Goal: Task Accomplishment & Management: Manage account settings

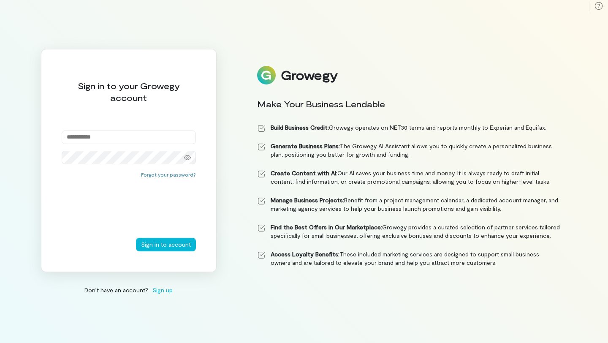
click at [122, 138] on input "email" at bounding box center [129, 137] width 134 height 14
type input "**********"
click at [169, 247] on button "Sign in to account" at bounding box center [166, 245] width 60 height 14
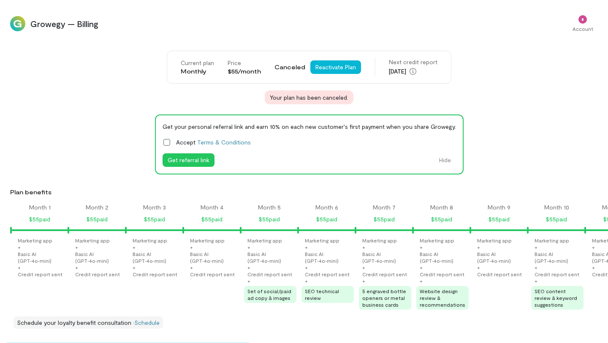
scroll to position [0, 834]
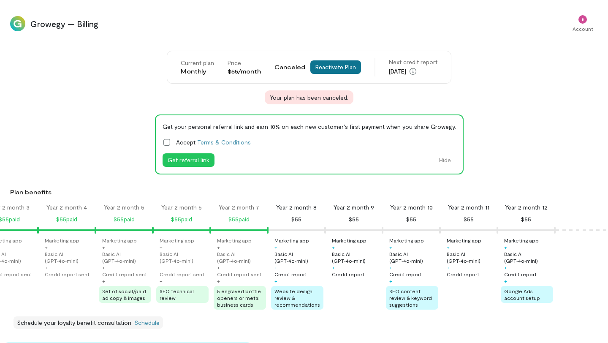
click at [334, 70] on button "Reactivate Plan" at bounding box center [335, 67] width 51 height 14
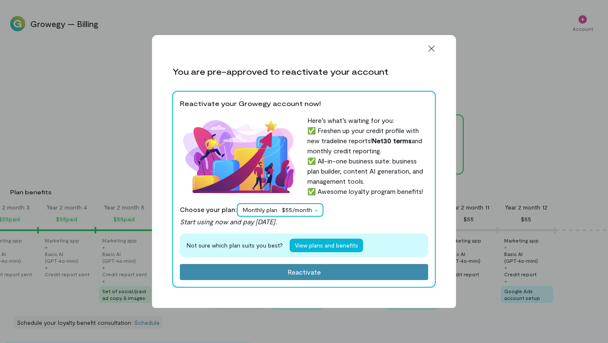
click at [317, 211] on icon at bounding box center [316, 211] width 7 height 2
click at [336, 207] on div "Choose your plan: Monthly plan · $55/month Start using now and pay [DATE]." at bounding box center [304, 215] width 248 height 24
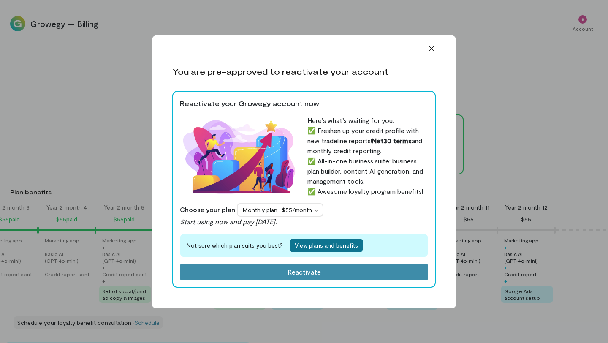
click at [327, 246] on button "View plans and benefits" at bounding box center [325, 245] width 73 height 14
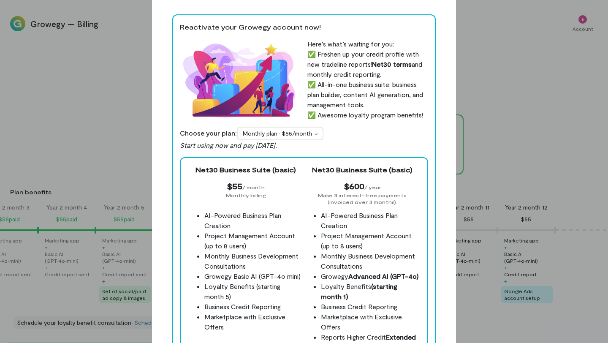
scroll to position [0, 0]
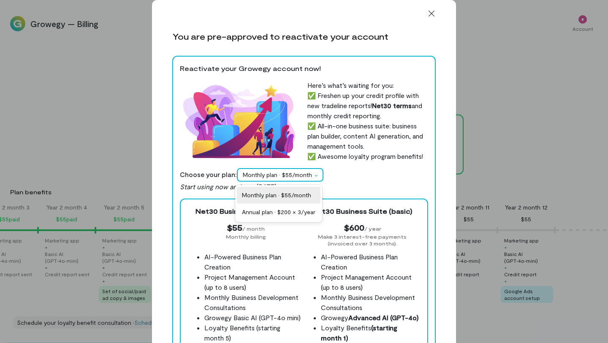
click at [308, 176] on span "Monthly plan · $55/month" at bounding box center [277, 174] width 69 height 8
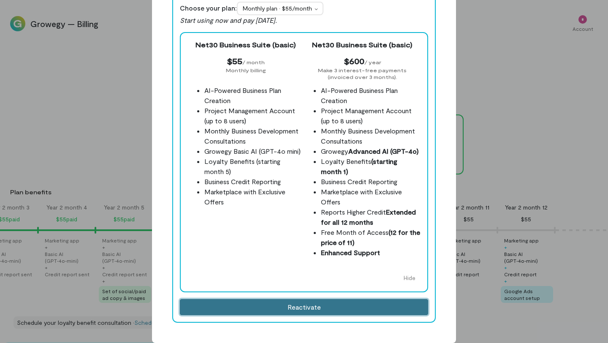
click at [296, 308] on button "Reactivate" at bounding box center [304, 307] width 248 height 16
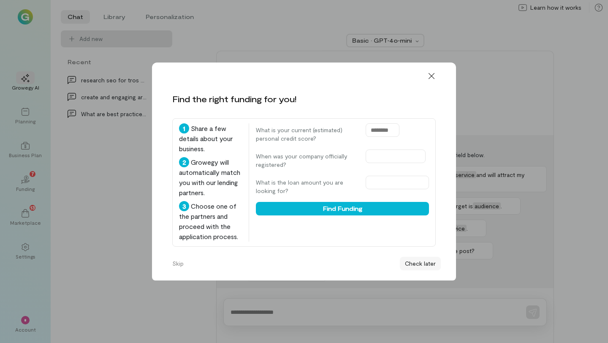
click at [428, 266] on button "Check later" at bounding box center [420, 264] width 41 height 14
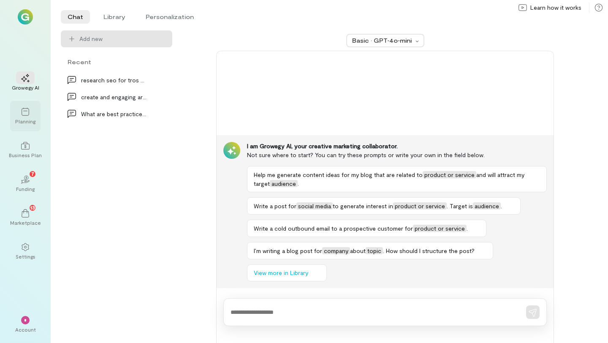
click at [28, 115] on icon at bounding box center [26, 112] width 8 height 8
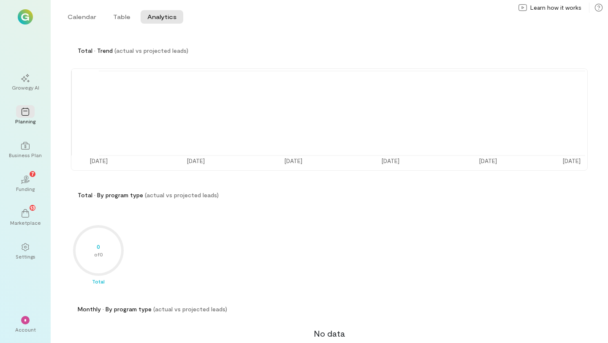
scroll to position [53, 0]
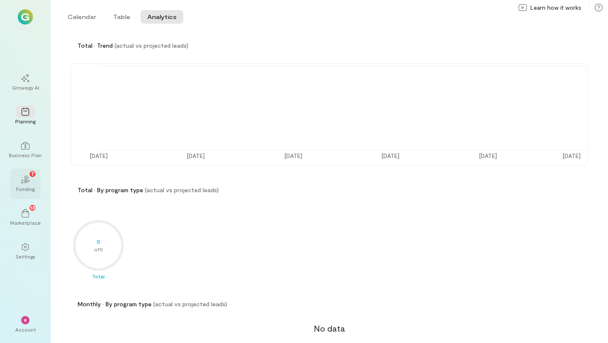
click at [33, 187] on div "Funding" at bounding box center [25, 188] width 19 height 7
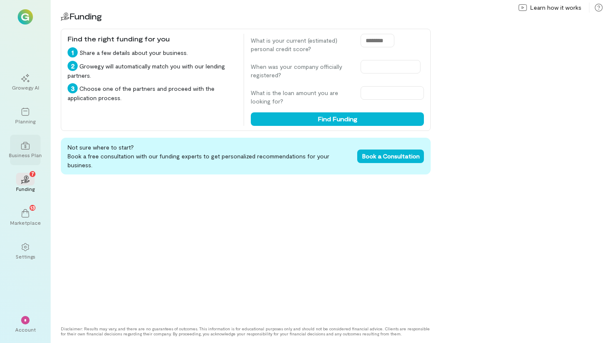
click at [30, 151] on div "Business Plan" at bounding box center [25, 154] width 33 height 7
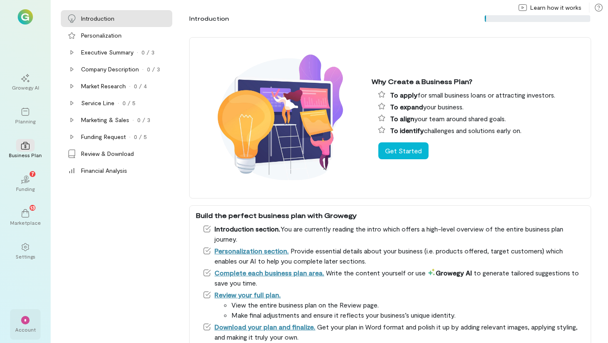
click at [29, 319] on div "*" at bounding box center [25, 320] width 8 height 8
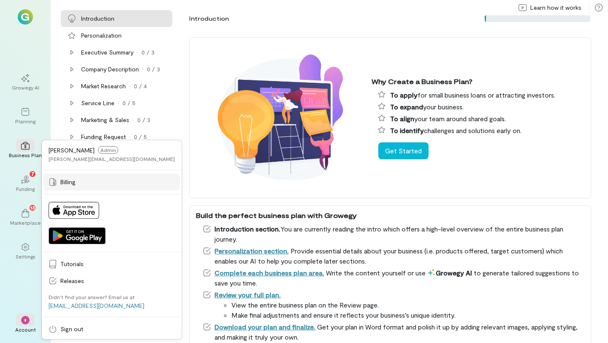
click at [63, 181] on span "Billing" at bounding box center [117, 182] width 114 height 8
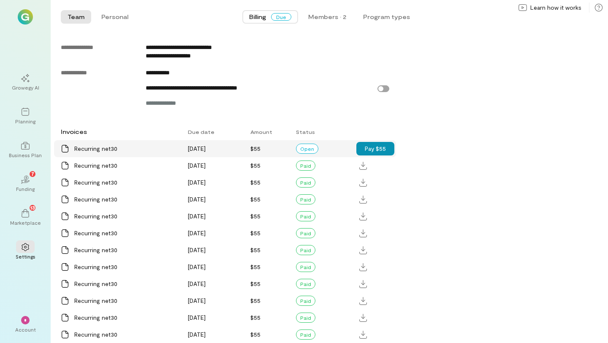
scroll to position [466, 0]
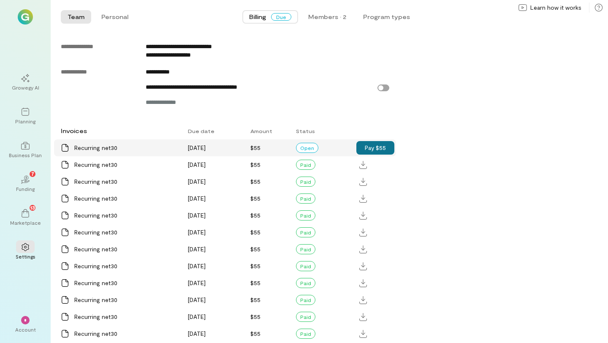
click at [376, 150] on button "Pay $55" at bounding box center [375, 148] width 38 height 14
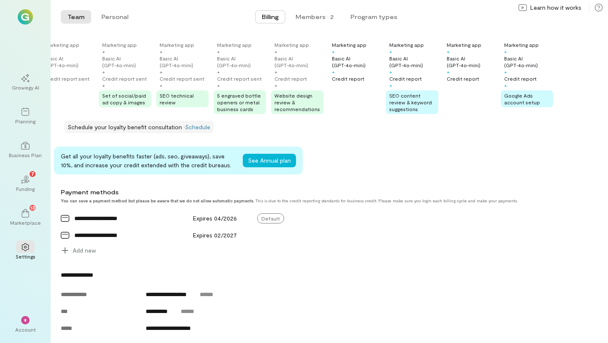
scroll to position [165, 0]
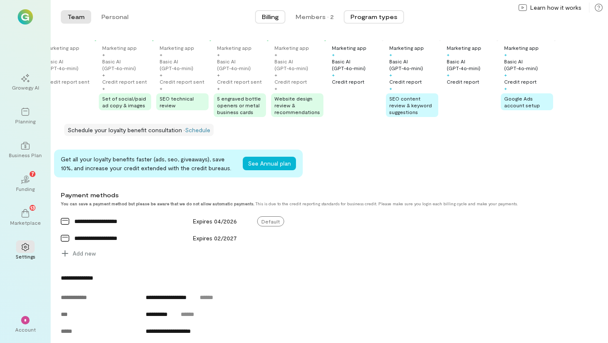
click at [376, 20] on button "Program types" at bounding box center [373, 17] width 60 height 14
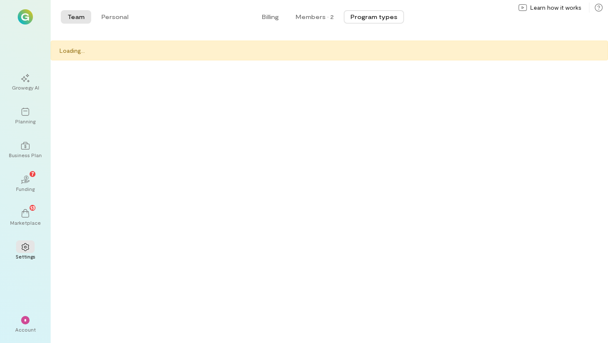
scroll to position [0, 0]
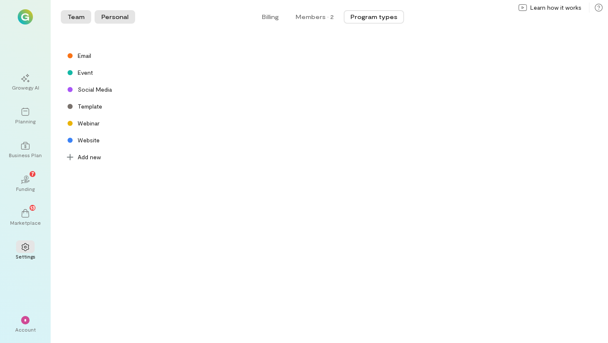
click at [115, 19] on button "Personal" at bounding box center [115, 17] width 41 height 14
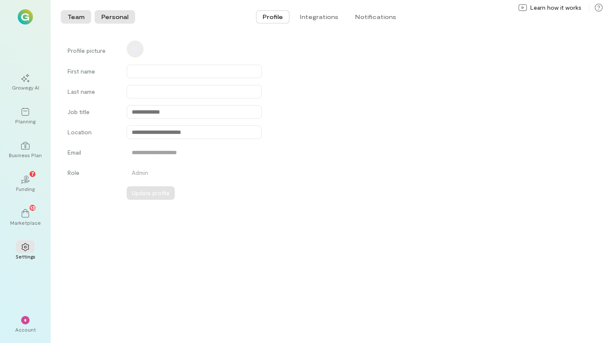
click at [80, 22] on button "Team" at bounding box center [76, 17] width 30 height 14
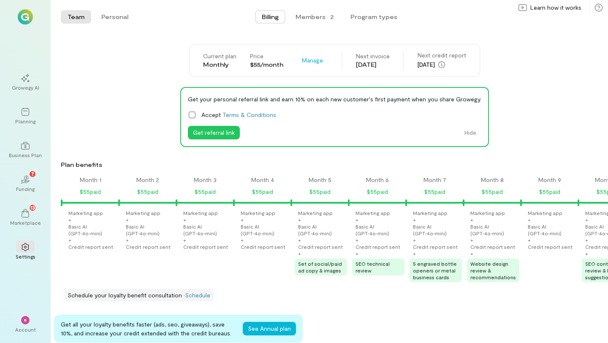
scroll to position [0, 884]
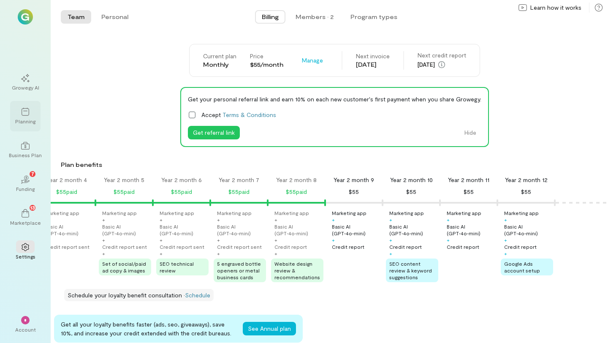
click at [32, 129] on div "Planning" at bounding box center [25, 116] width 30 height 30
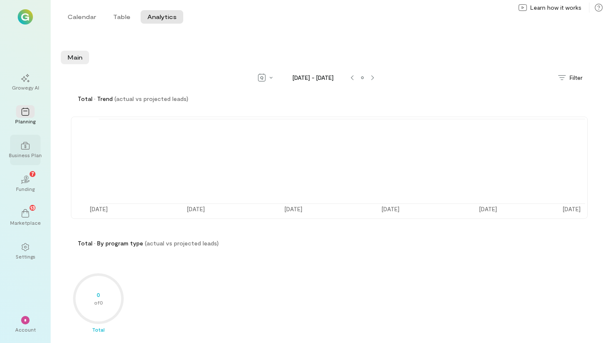
click at [35, 151] on div "Business Plan" at bounding box center [25, 154] width 33 height 7
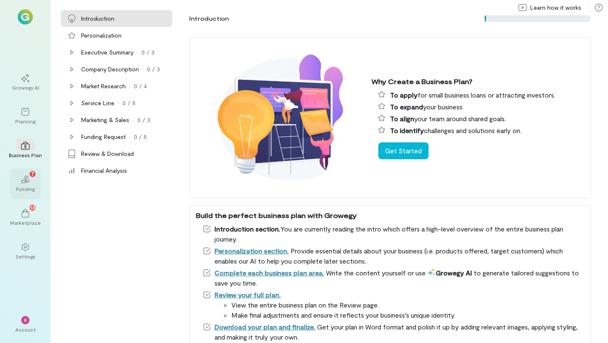
click at [30, 180] on div "02 7" at bounding box center [25, 179] width 19 height 13
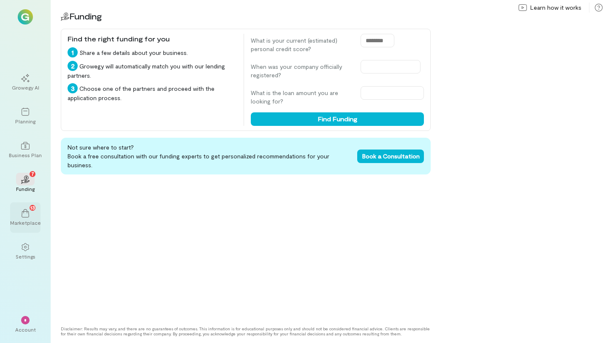
click at [31, 212] on div "13" at bounding box center [25, 212] width 19 height 13
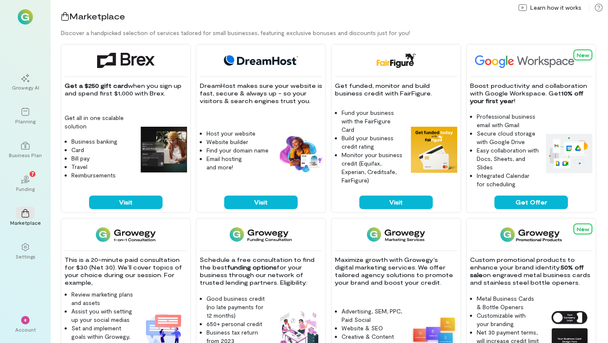
scroll to position [2, 0]
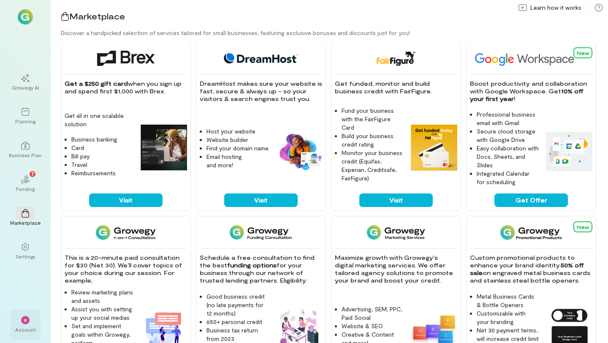
click at [32, 321] on div "*" at bounding box center [25, 319] width 19 height 13
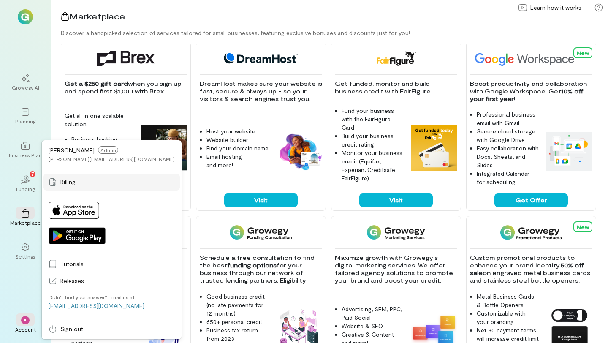
click at [65, 184] on span "Billing" at bounding box center [117, 182] width 114 height 8
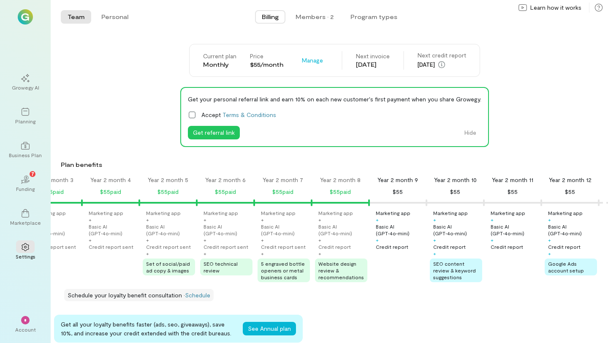
scroll to position [0, 884]
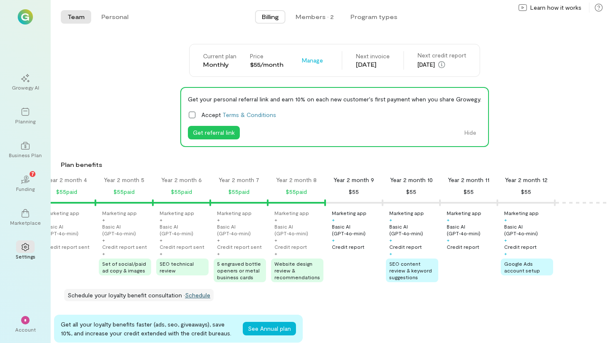
click at [190, 297] on link "Schedule" at bounding box center [197, 294] width 25 height 7
